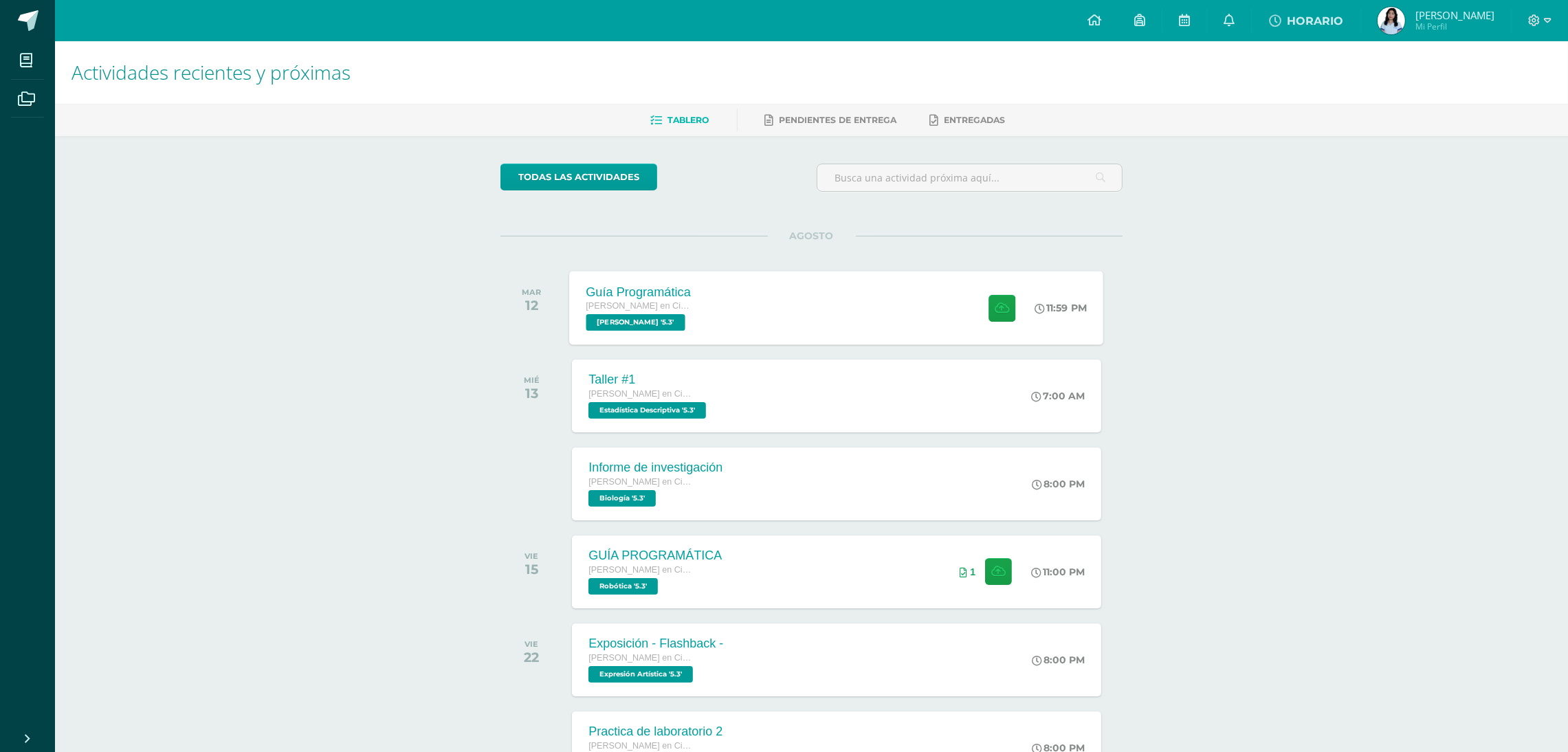
click at [684, 326] on div "[PERSON_NAME] en Ciencias y Letras [PERSON_NAME] '5.3'" at bounding box center [639, 315] width 105 height 31
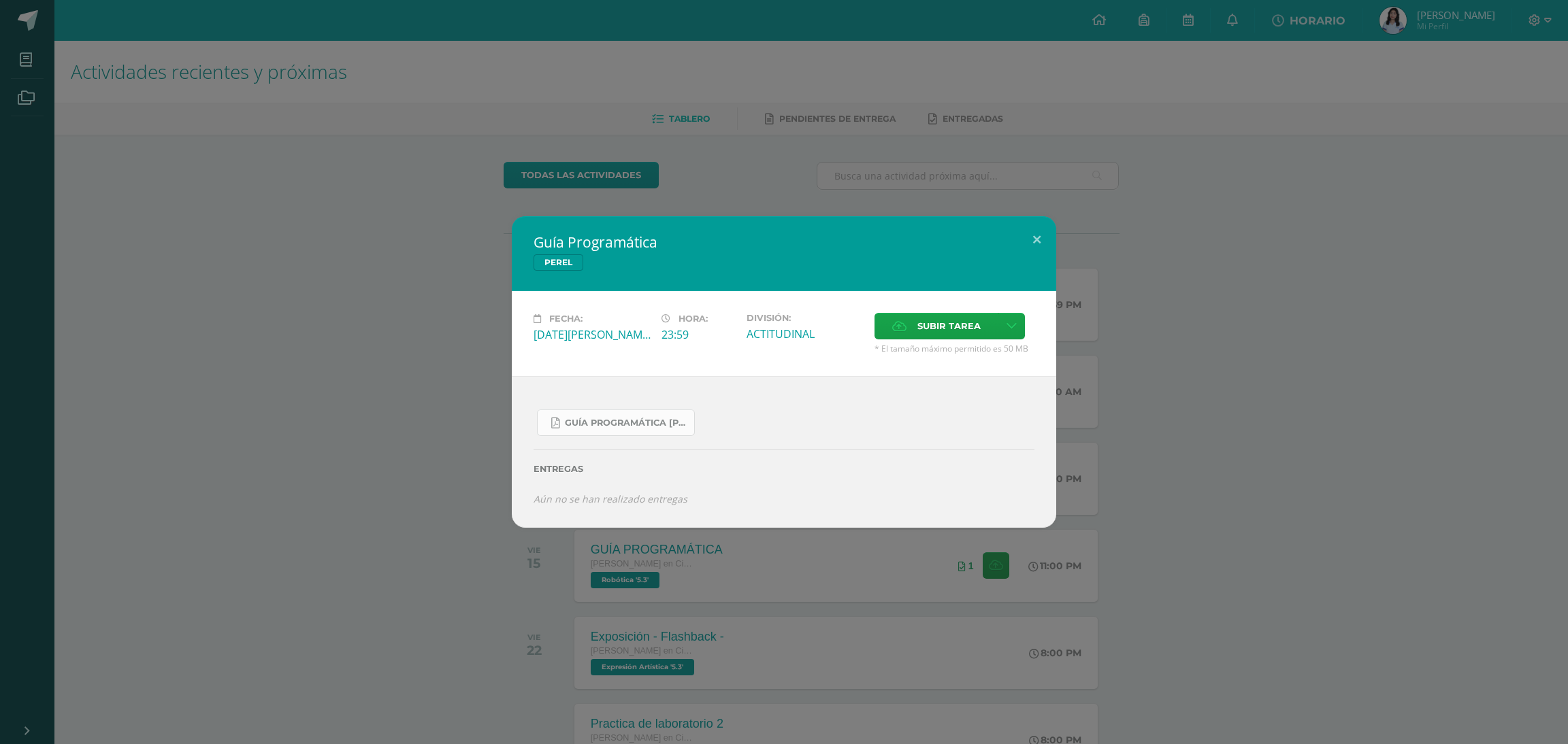
click at [634, 421] on span "Guía Programática [PERSON_NAME] 5toBach - Bloque 3 - Profe. [PERSON_NAME].pdf" at bounding box center [626, 423] width 122 height 11
click at [1036, 234] on button at bounding box center [1037, 239] width 39 height 46
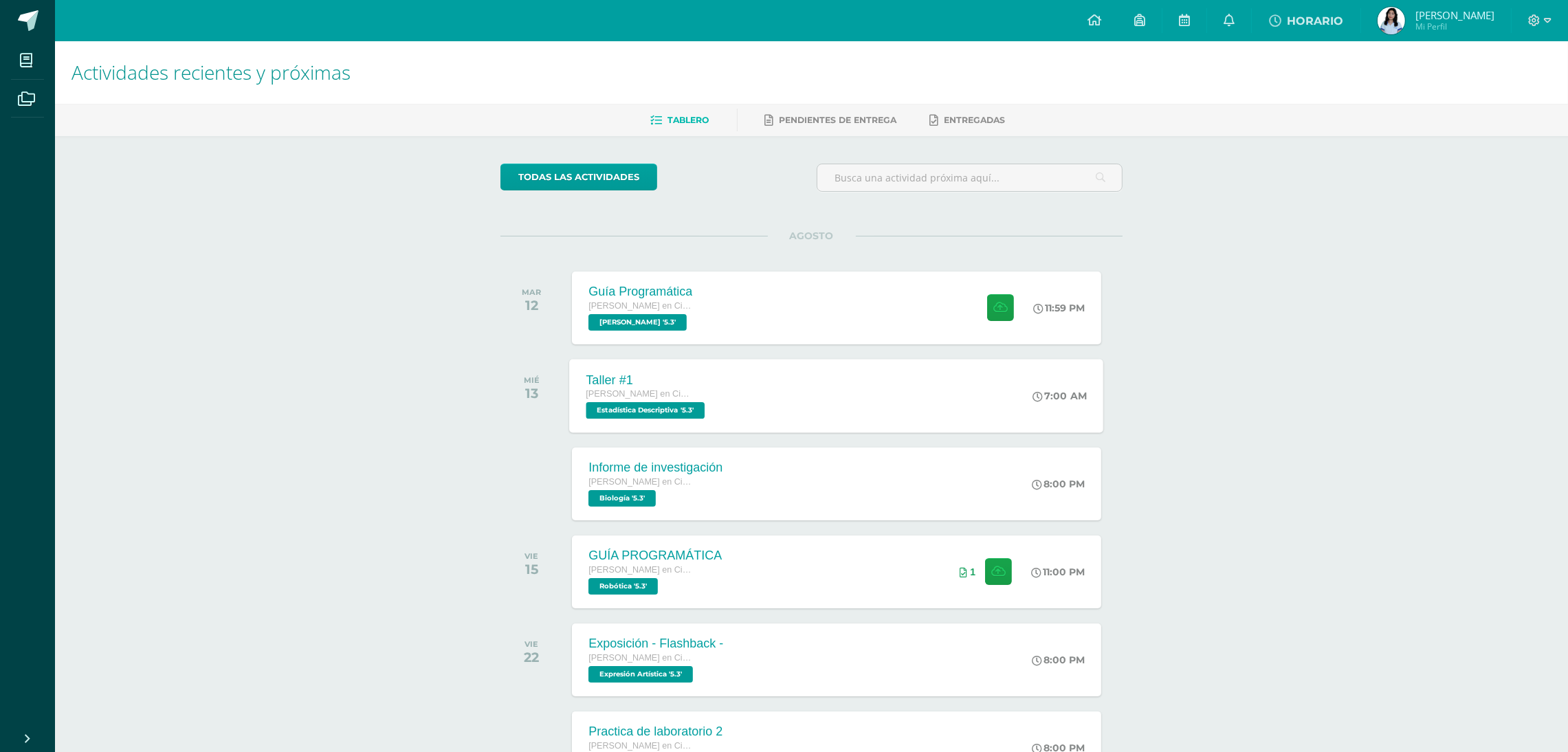
click at [752, 406] on div "Taller #1 [PERSON_NAME] en Ciencias y Letras Estadística Descriptiva '5.3' 7:00…" at bounding box center [837, 395] width 534 height 73
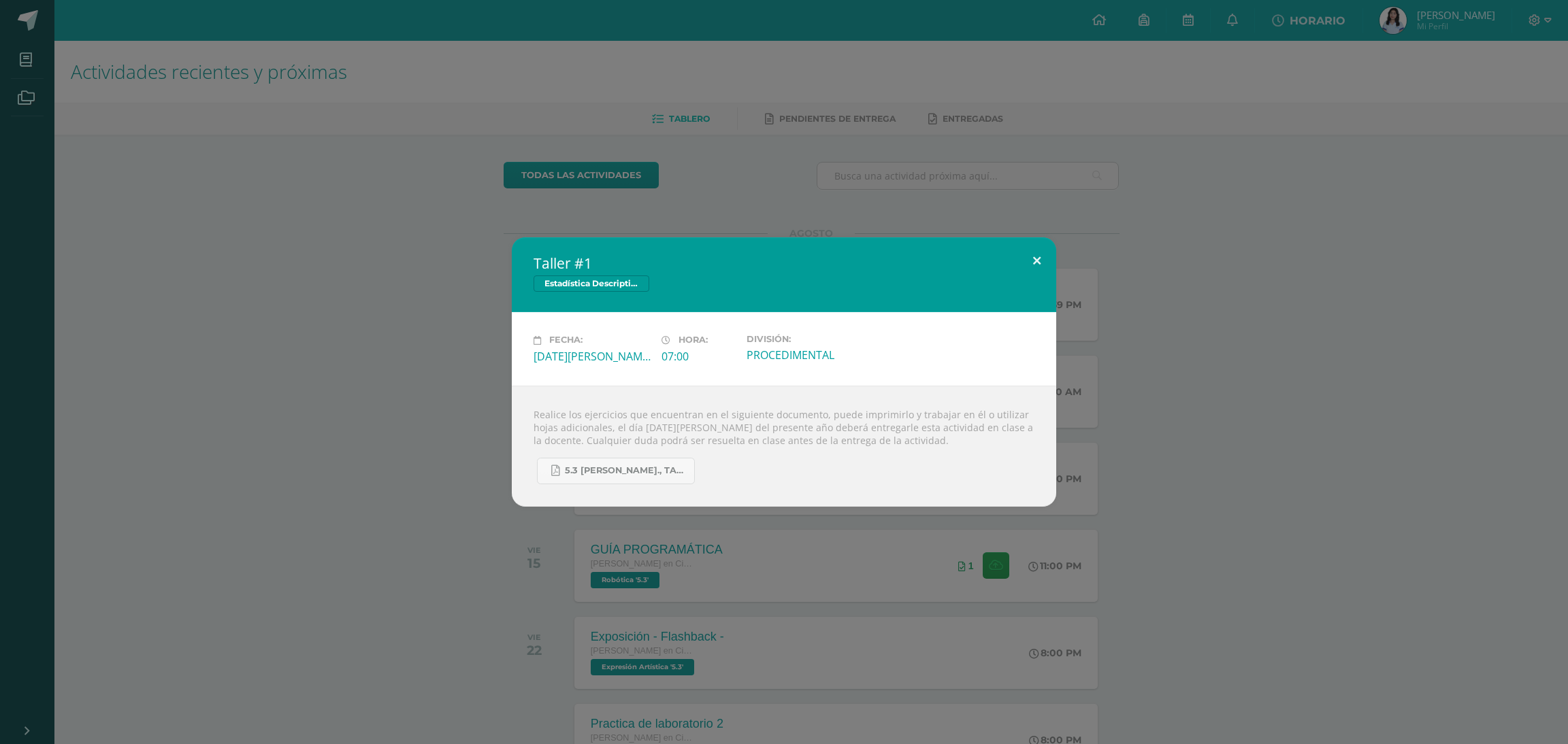
click at [1040, 252] on button at bounding box center [1037, 260] width 39 height 46
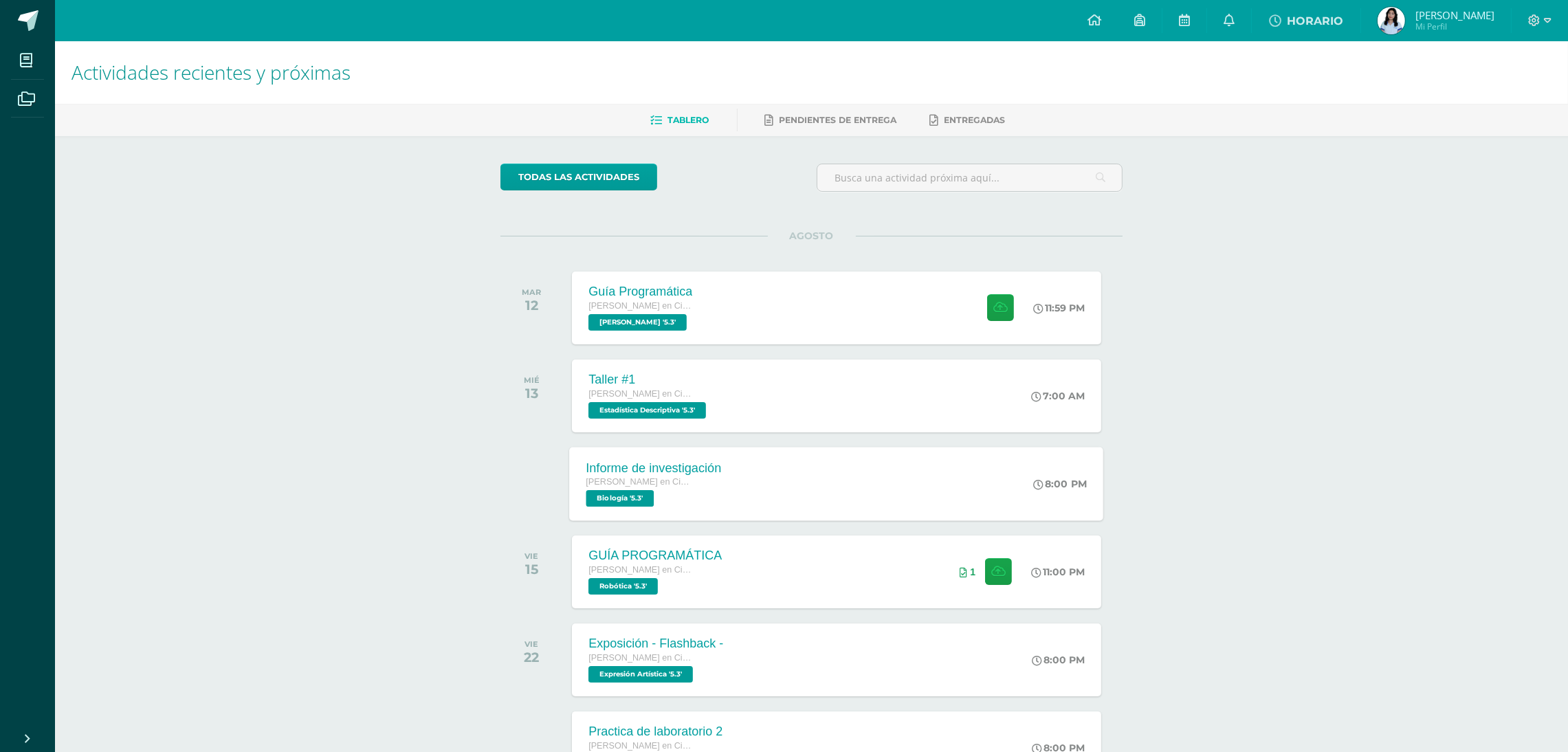
click at [823, 454] on div "Informe de investigación [PERSON_NAME] en Ciencias y Letras Biología '5.3' 8:00…" at bounding box center [837, 483] width 534 height 73
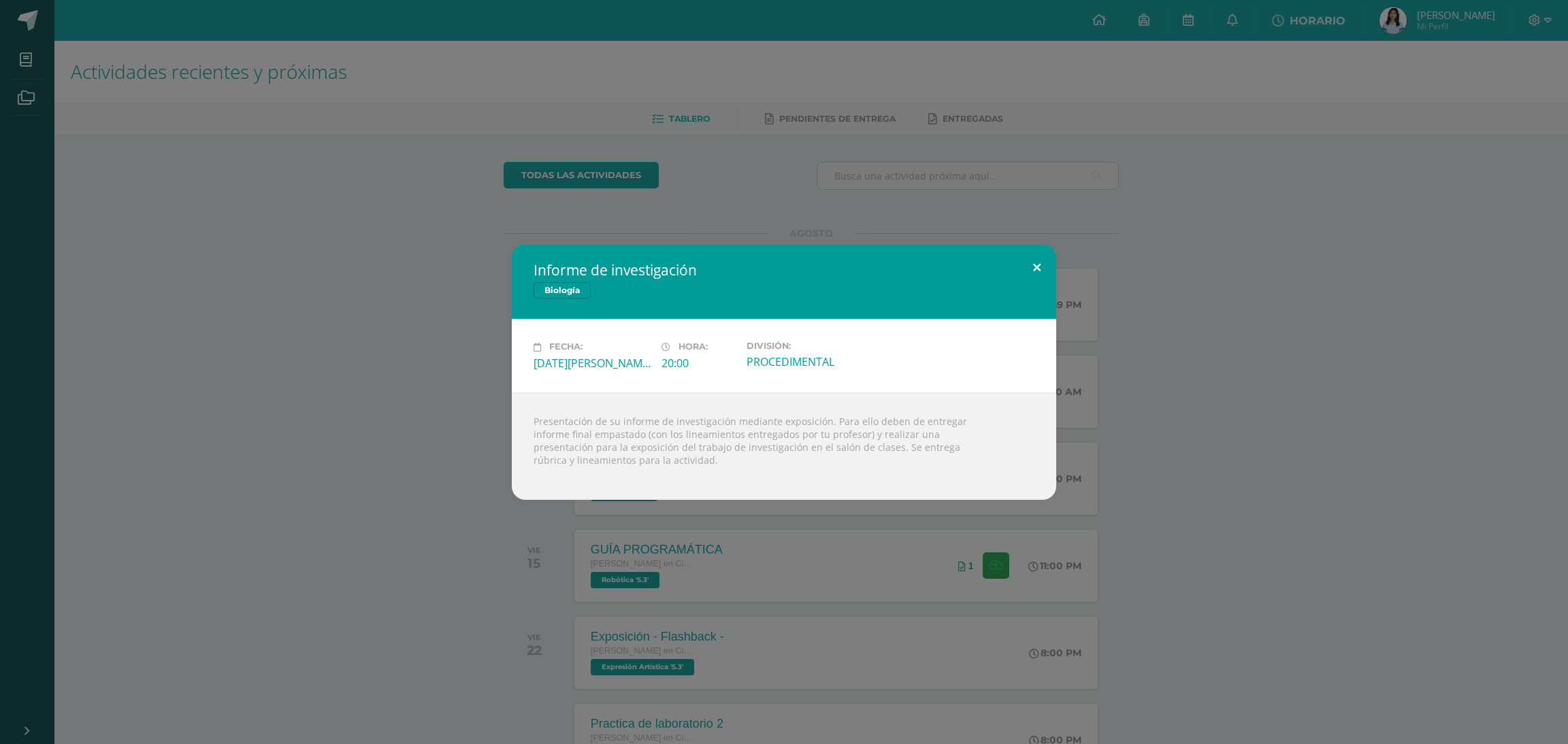
click at [1038, 266] on button at bounding box center [1037, 267] width 39 height 46
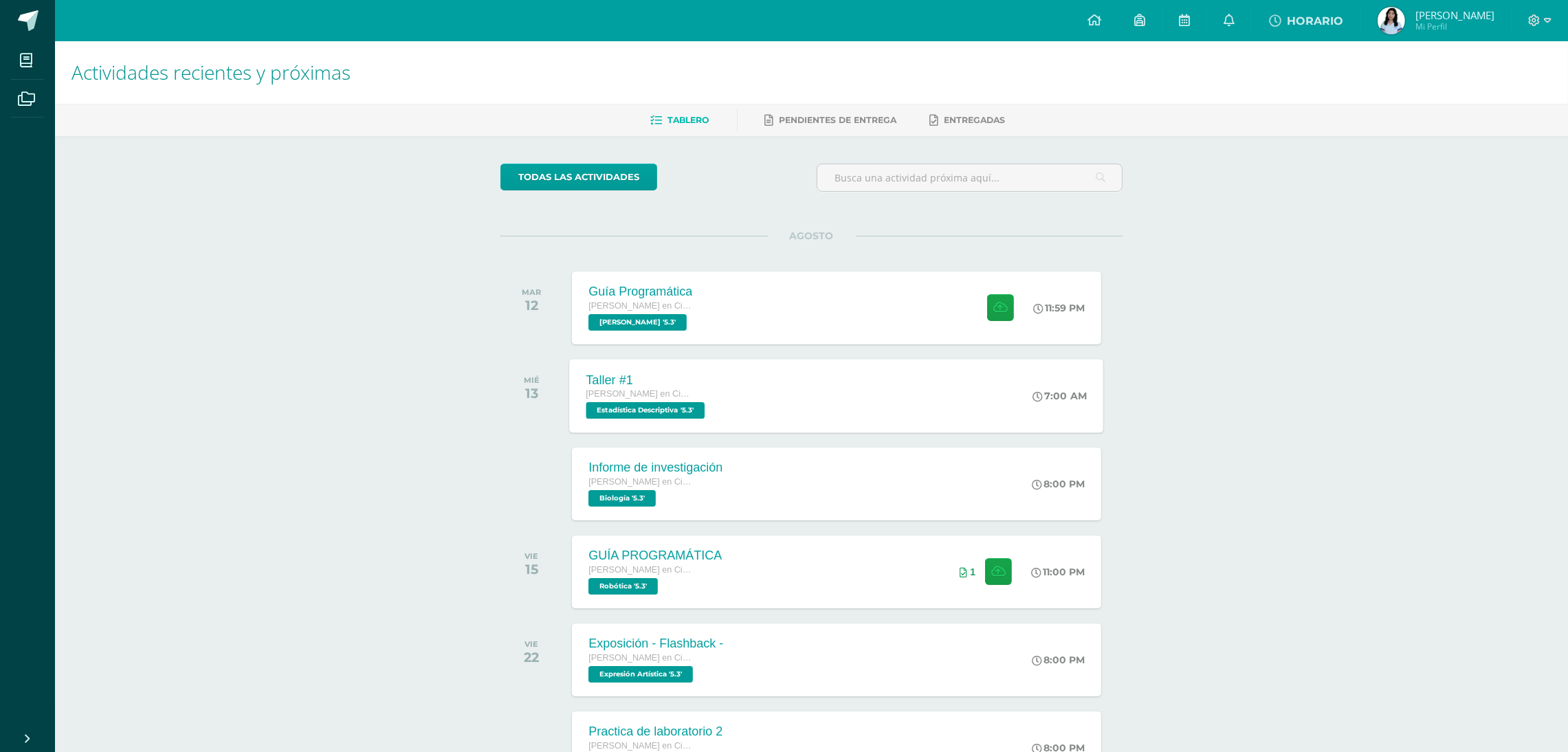
click at [746, 376] on div "Taller #1 [PERSON_NAME] en Ciencias y Letras Estadística Descriptiva '5.3' 7:00…" at bounding box center [837, 395] width 534 height 73
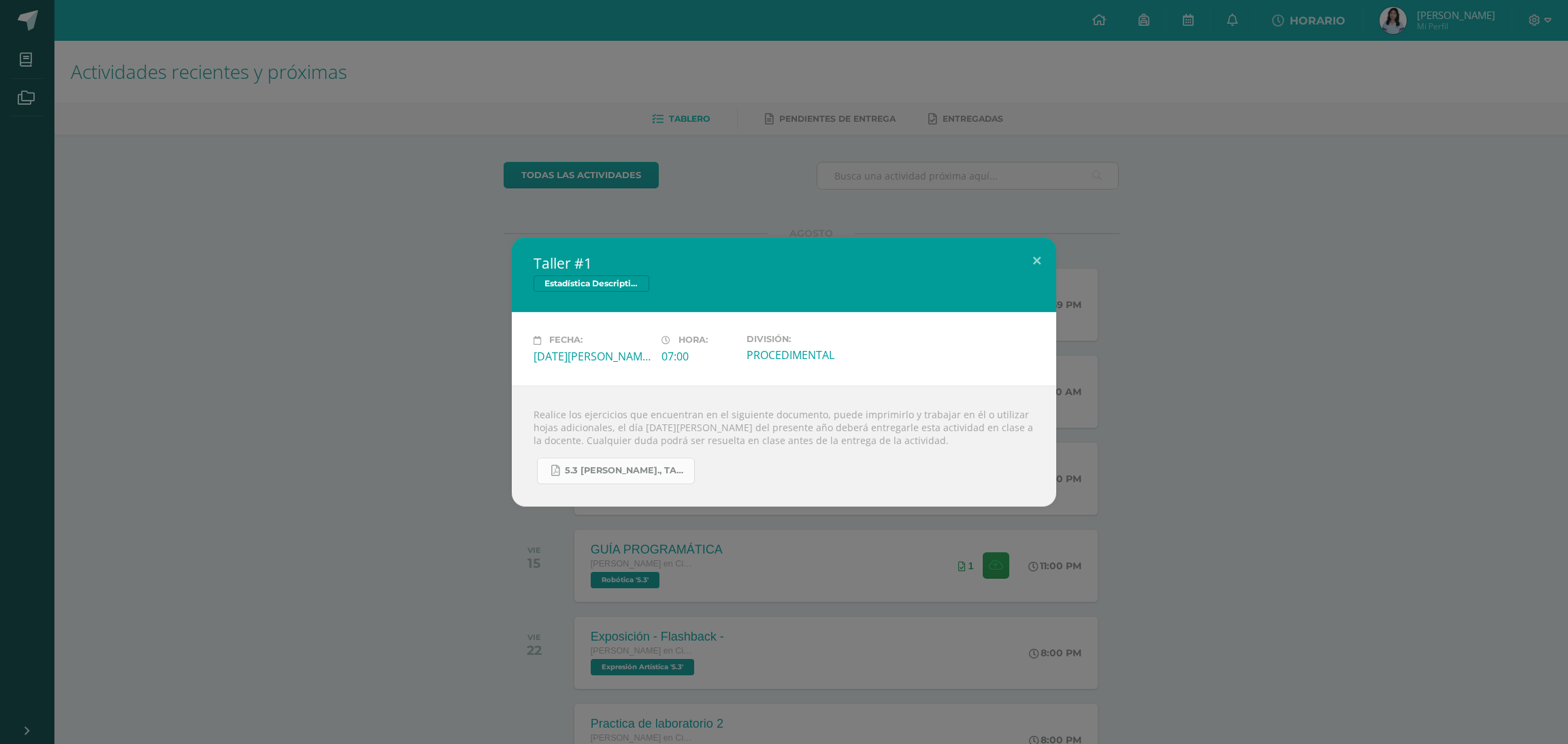
click at [644, 471] on span "5.3 [PERSON_NAME]., Taller #1 - Estadística.pdf" at bounding box center [626, 471] width 122 height 11
click at [260, 242] on div "Taller #1 Estadística Descriptiva Fecha: [DATE][PERSON_NAME] Hora: 07:00 Divisi…" at bounding box center [784, 372] width 1557 height 269
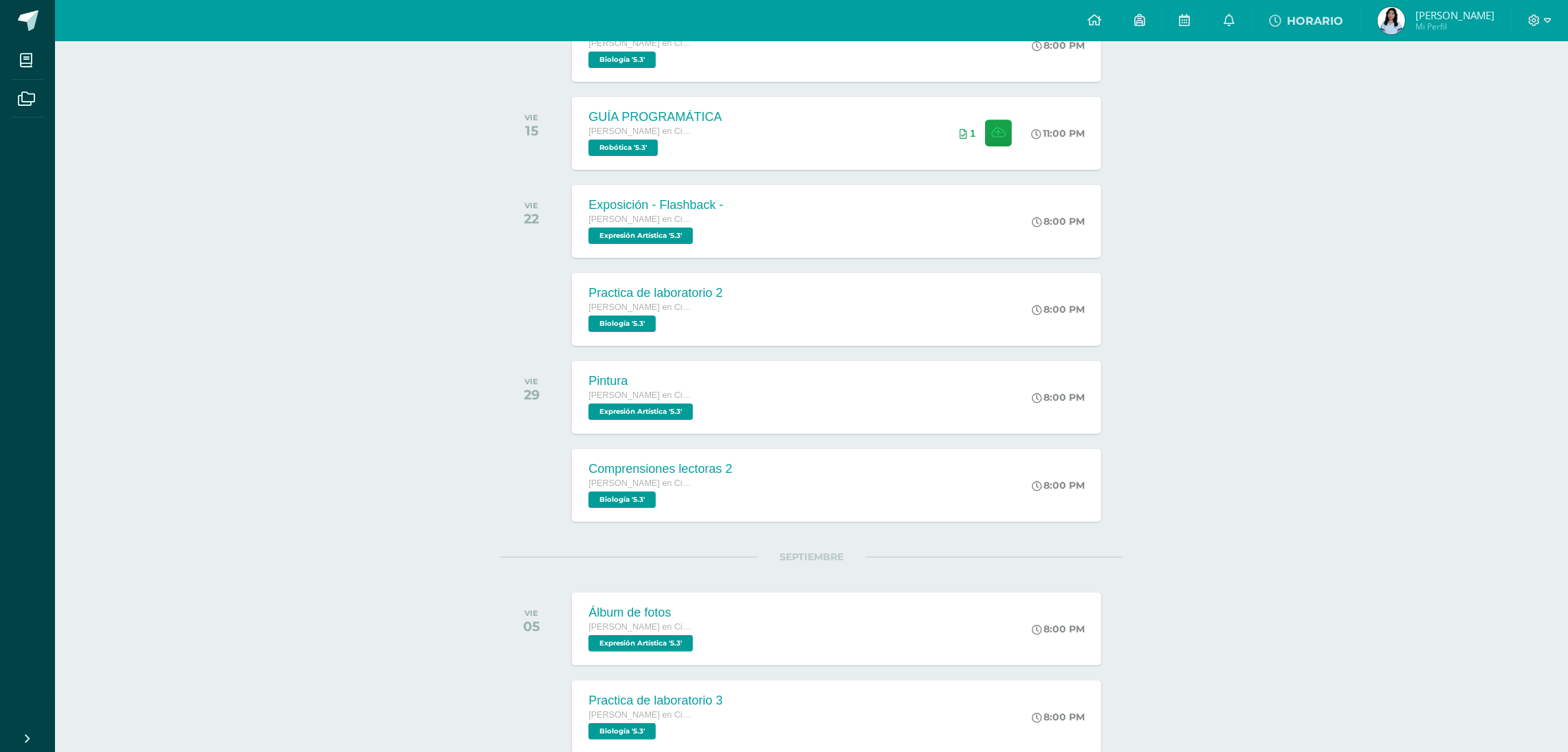
scroll to position [440, 0]
click at [677, 232] on span "Expresión Artística '5.3'" at bounding box center [639, 234] width 105 height 17
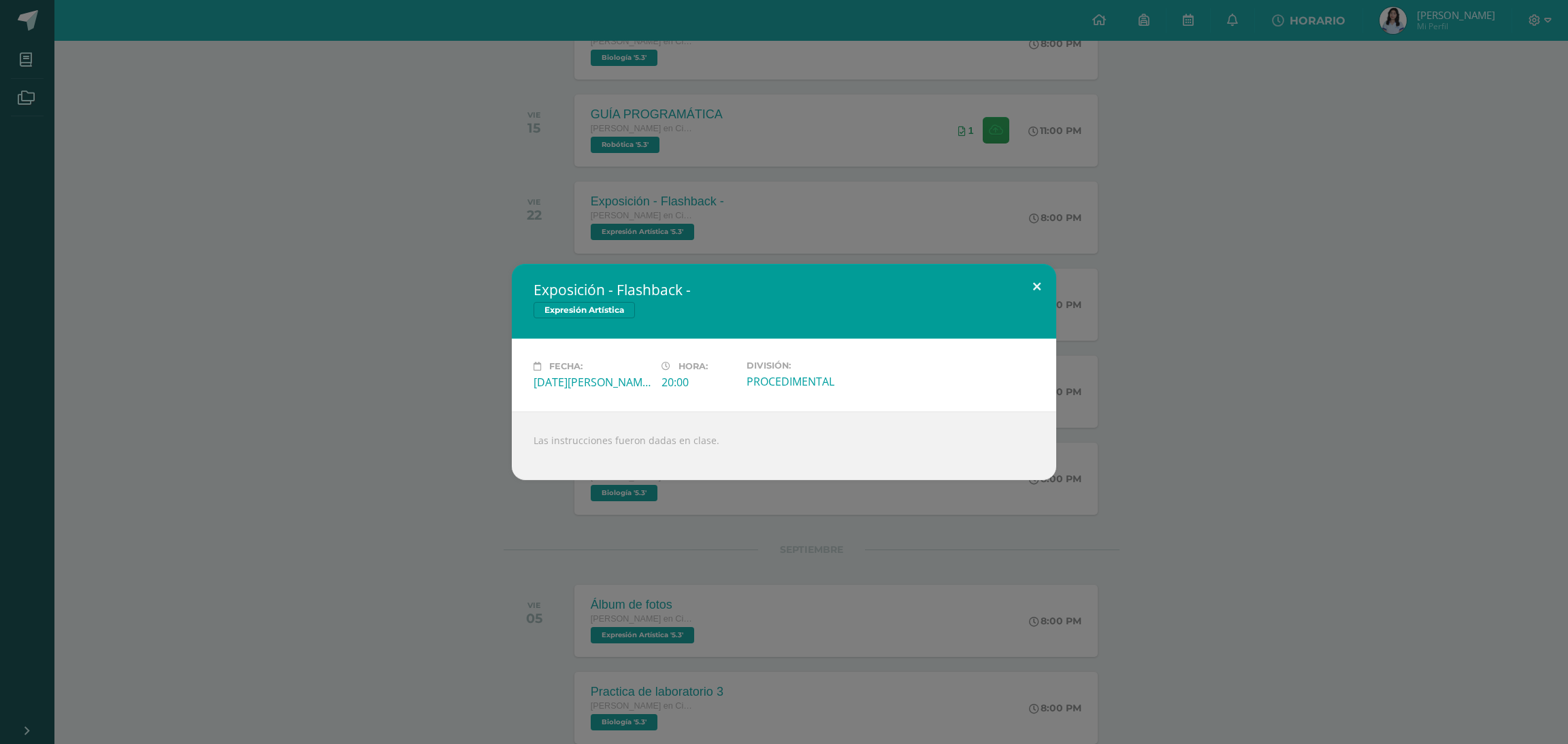
click at [1031, 294] on button at bounding box center [1037, 287] width 39 height 46
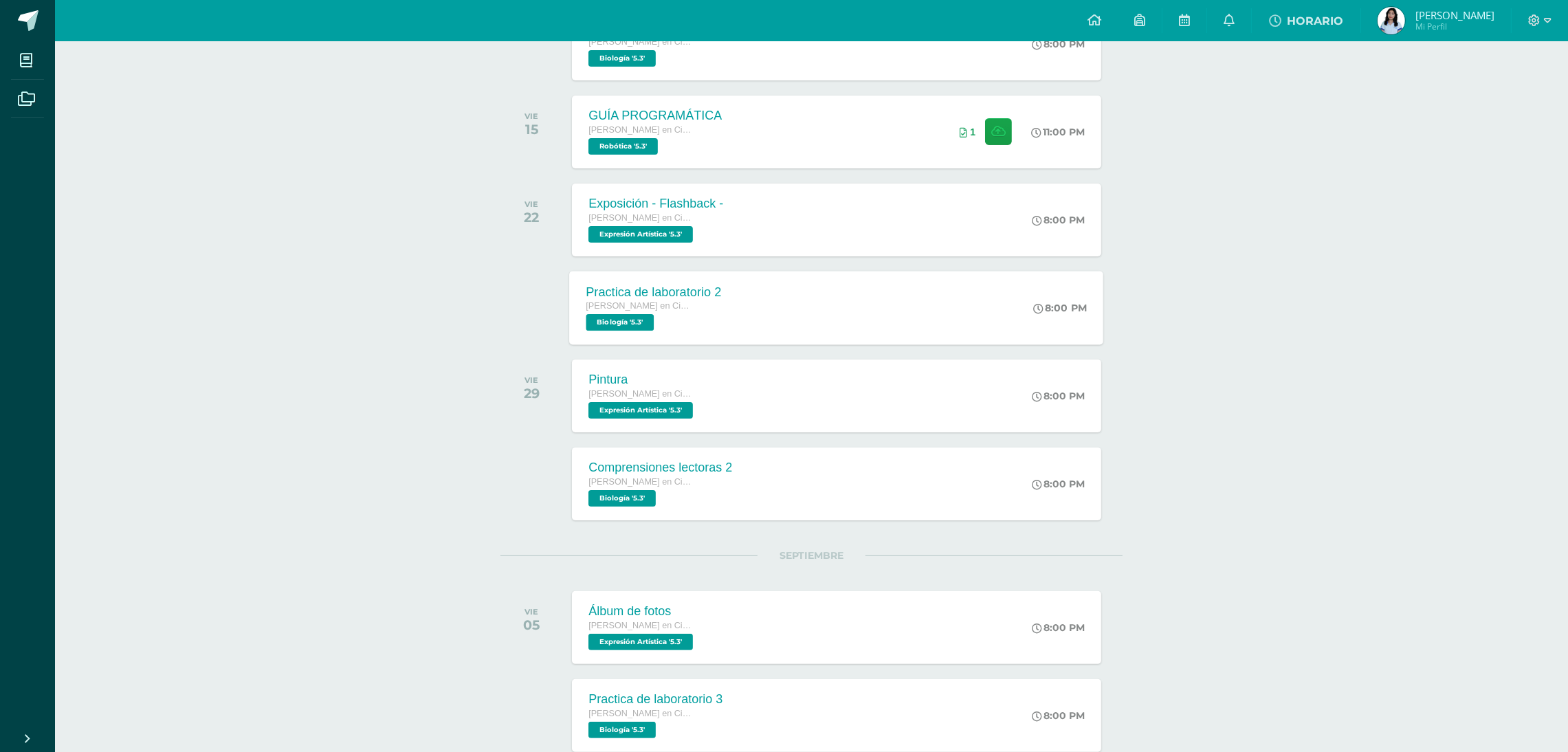
click at [783, 291] on div "Practica de laboratorio 2 [PERSON_NAME] en Ciencias y Letras Biología '5.3' 8:0…" at bounding box center [837, 307] width 534 height 73
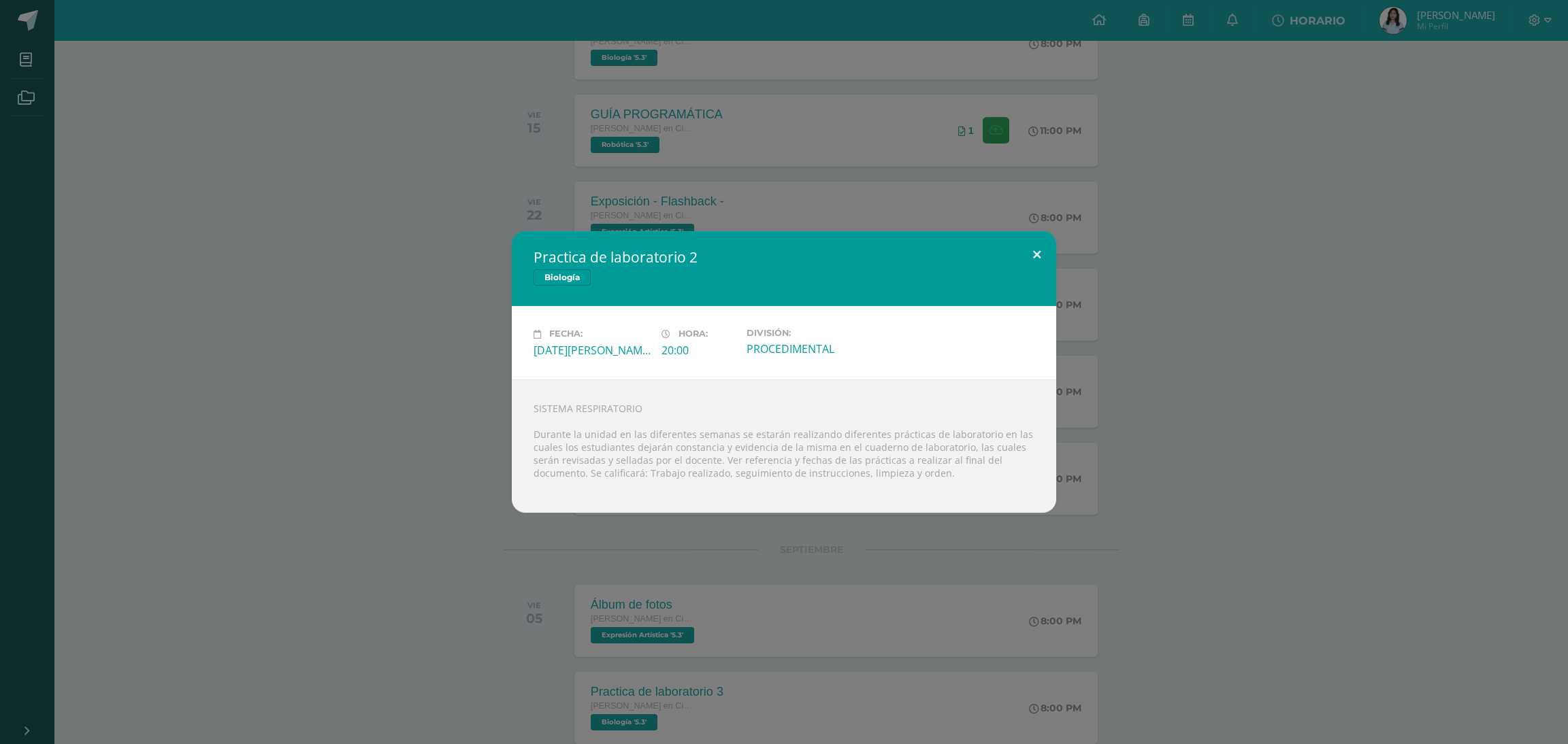
click at [1047, 255] on button at bounding box center [1037, 254] width 39 height 46
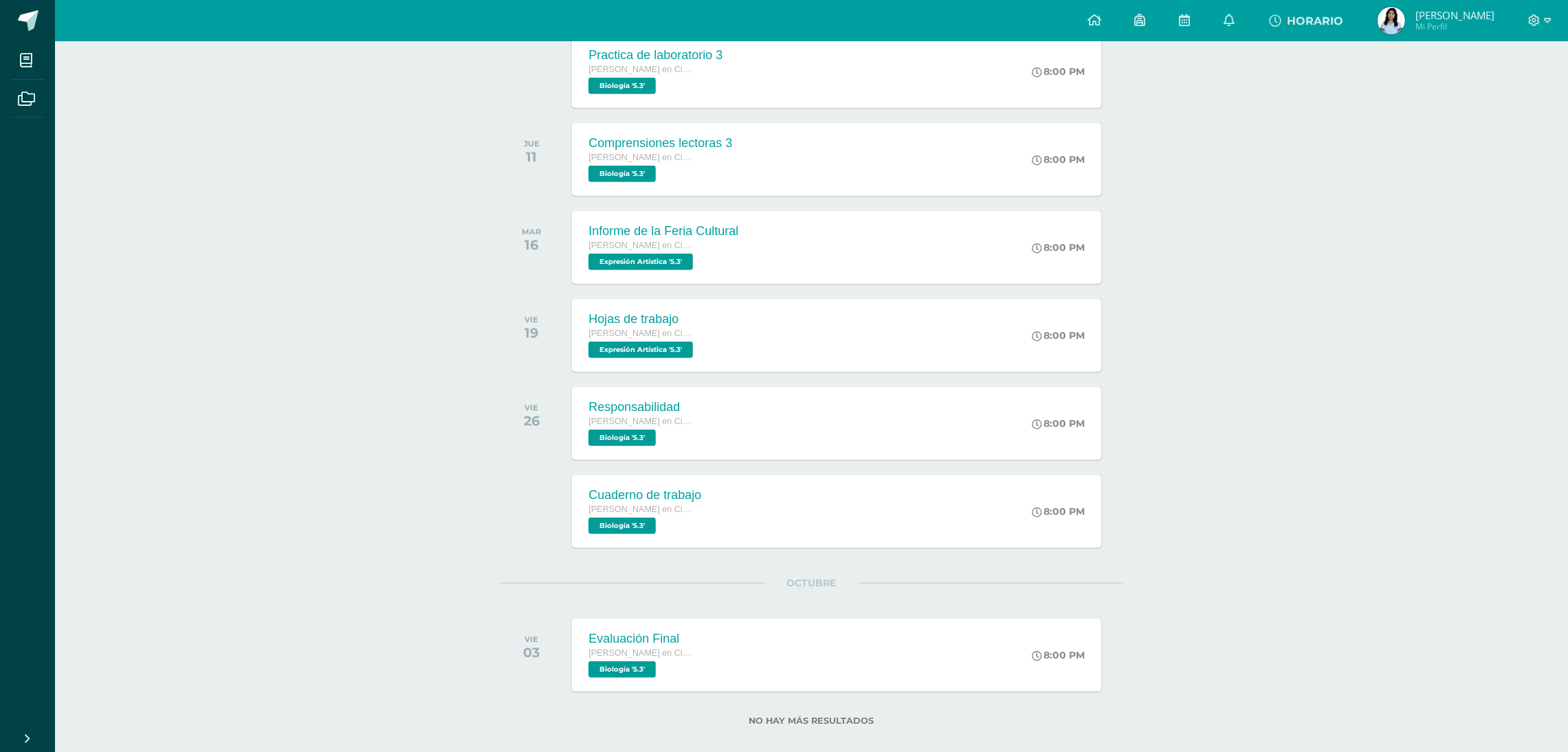
scroll to position [1102, 0]
